Goal: Information Seeking & Learning: Learn about a topic

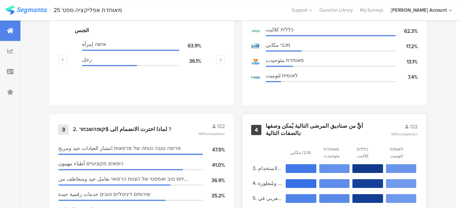
scroll to position [328, 0]
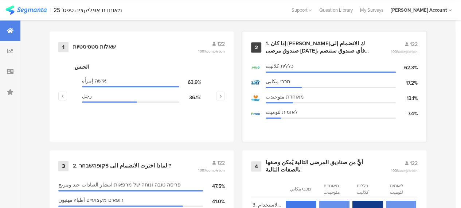
click at [304, 48] on div "1. إذا كان عليك الانضمام إلى صندوق مرضى اليوم، فأي صندوق ستنضم إليه؟" at bounding box center [318, 47] width 107 height 14
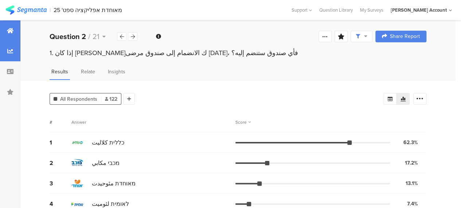
click at [12, 30] on icon at bounding box center [10, 31] width 7 height 6
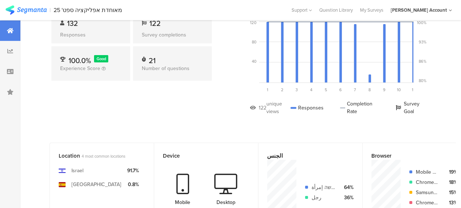
scroll to position [73, 0]
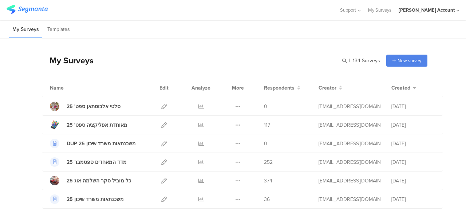
click at [88, 3] on div "Support Help Center Live Chat My Surveys hisham Jubran Account ACCOUNTS hisham …" at bounding box center [233, 10] width 453 height 20
